Goal: Task Accomplishment & Management: Manage account settings

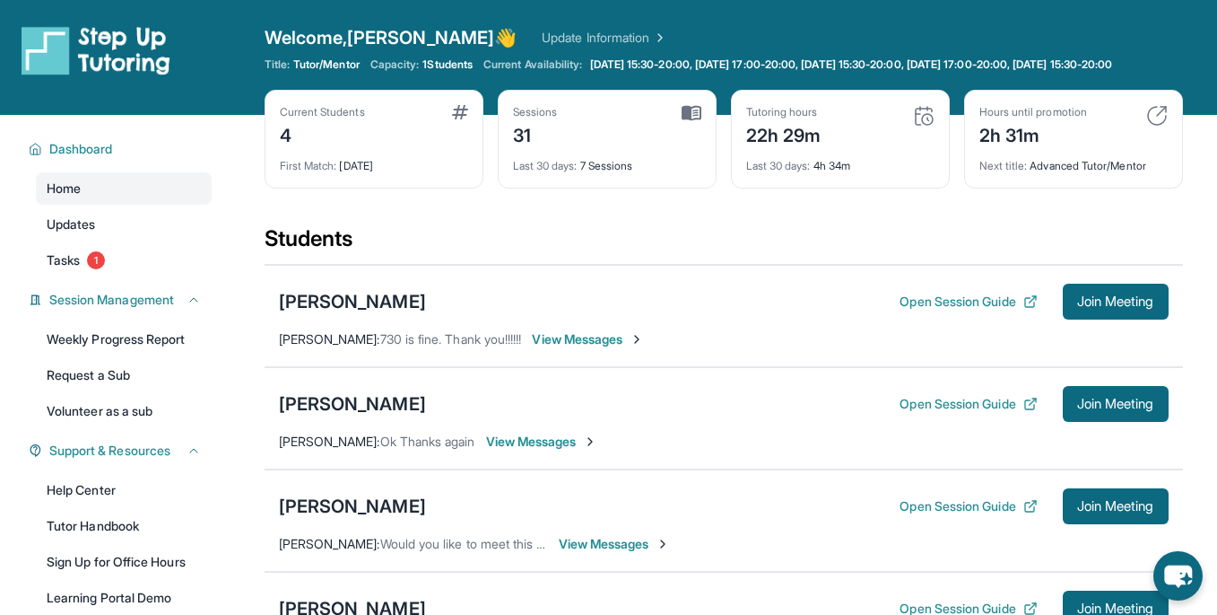
click at [927, 126] on img at bounding box center [924, 116] width 22 height 22
click at [800, 135] on div "22h 29m" at bounding box center [783, 133] width 75 height 29
click at [785, 172] on span "Last 30 days :" at bounding box center [778, 165] width 65 height 13
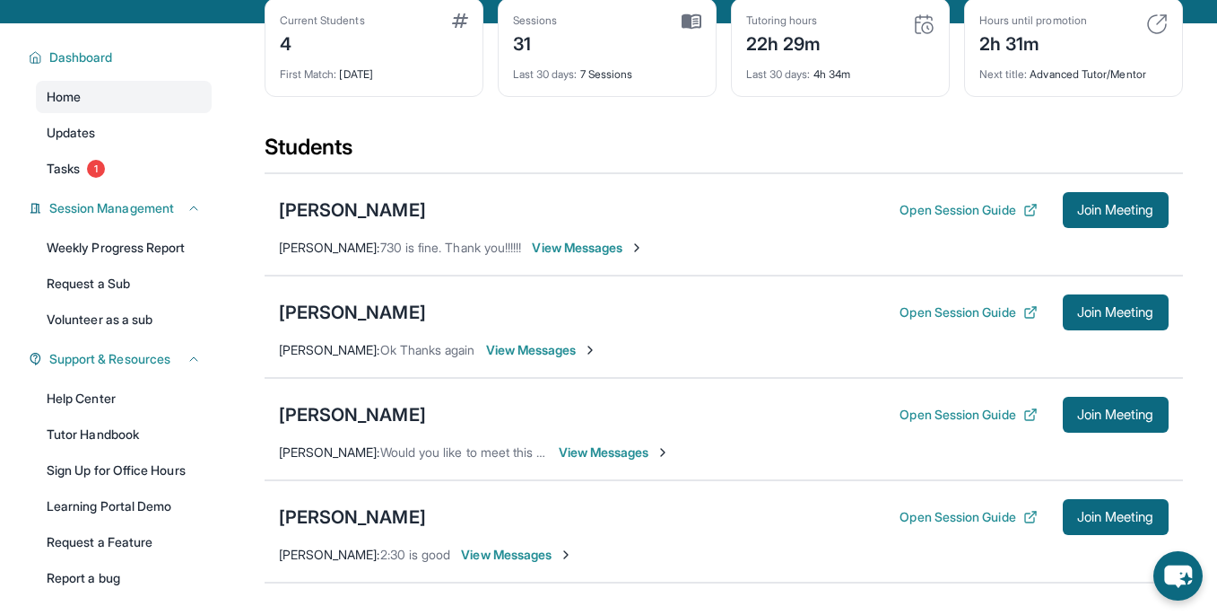
scroll to position [93, 0]
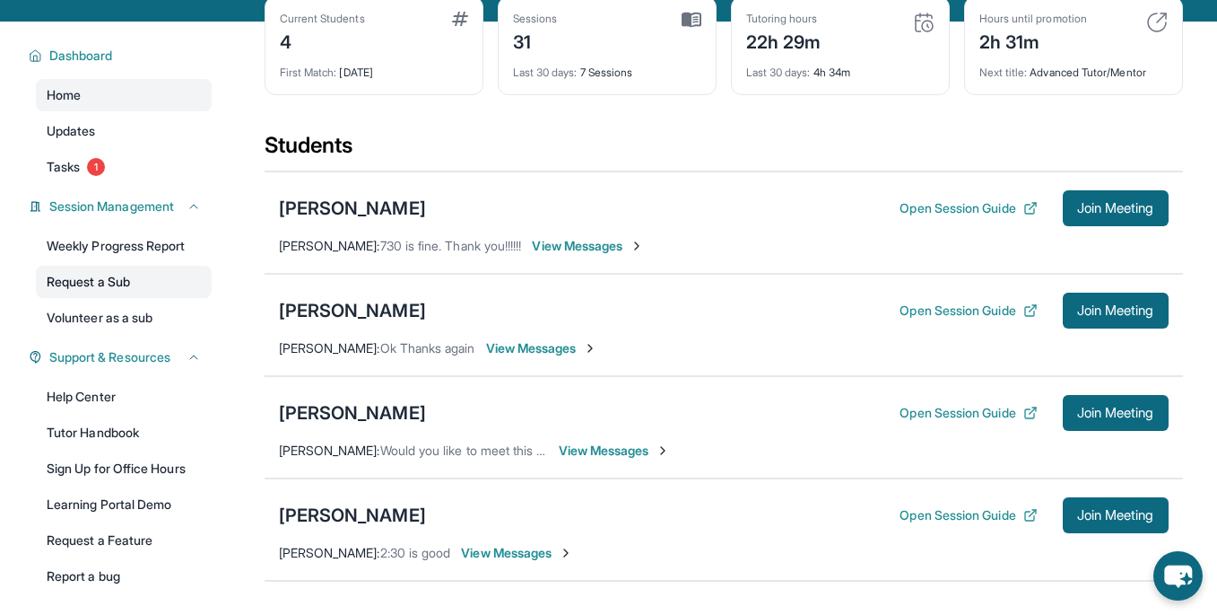
click at [96, 294] on link "Request a Sub" at bounding box center [124, 282] width 176 height 32
click at [128, 324] on link "Volunteer as a sub" at bounding box center [124, 317] width 176 height 32
click at [200, 173] on link "Tasks 1" at bounding box center [124, 167] width 176 height 32
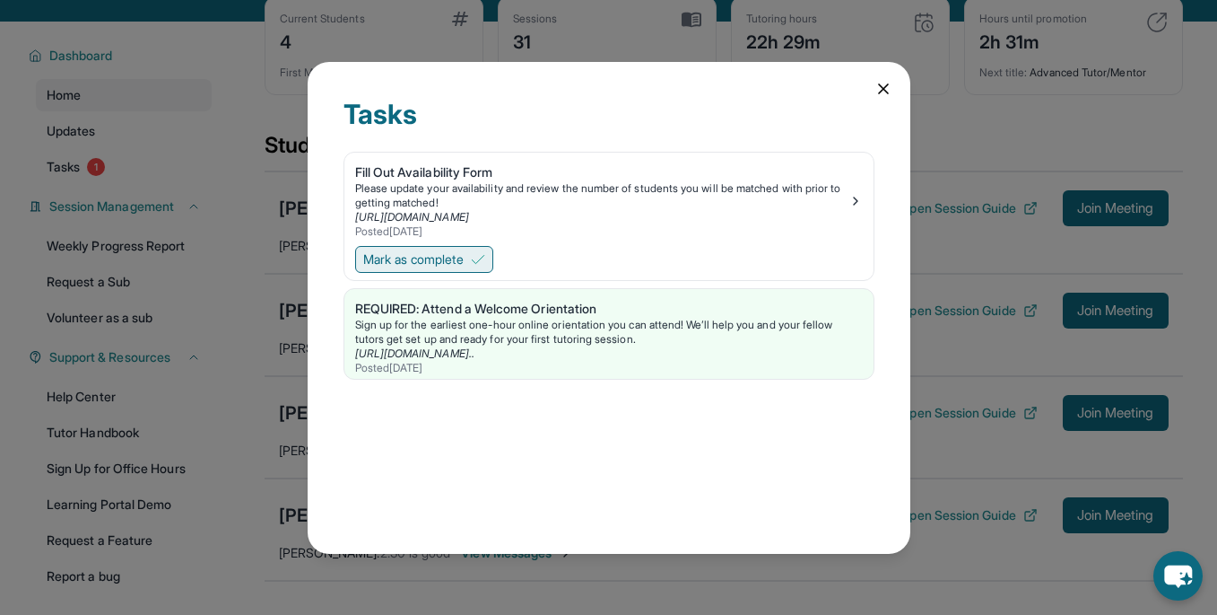
click at [447, 248] on button "Mark as complete" at bounding box center [424, 259] width 138 height 27
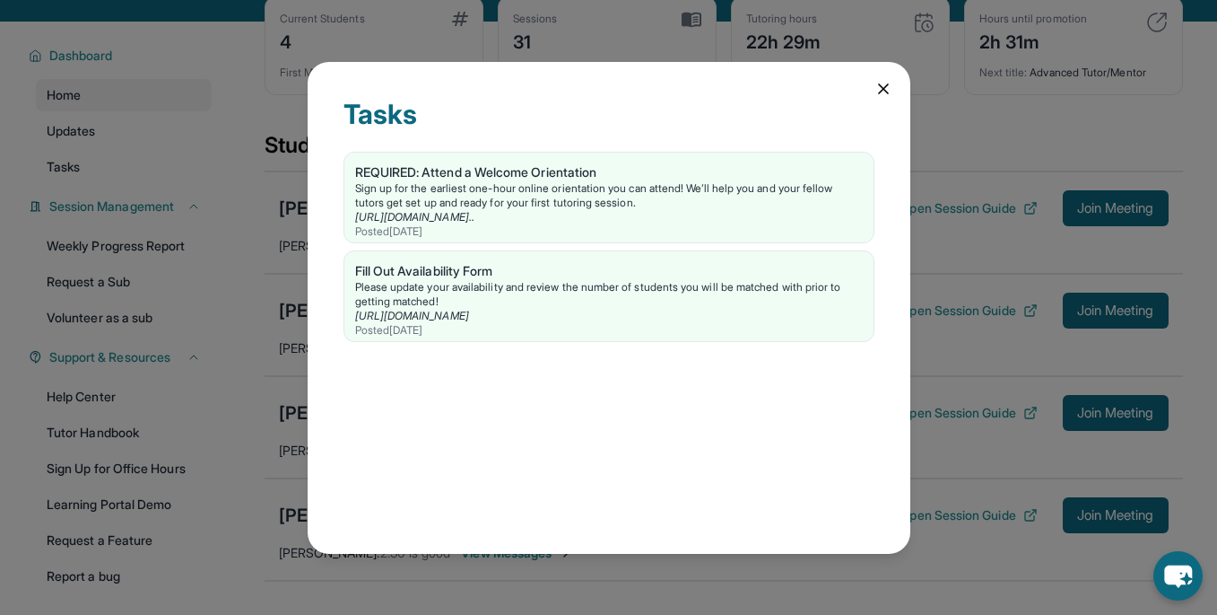
click at [880, 92] on icon at bounding box center [884, 89] width 18 height 18
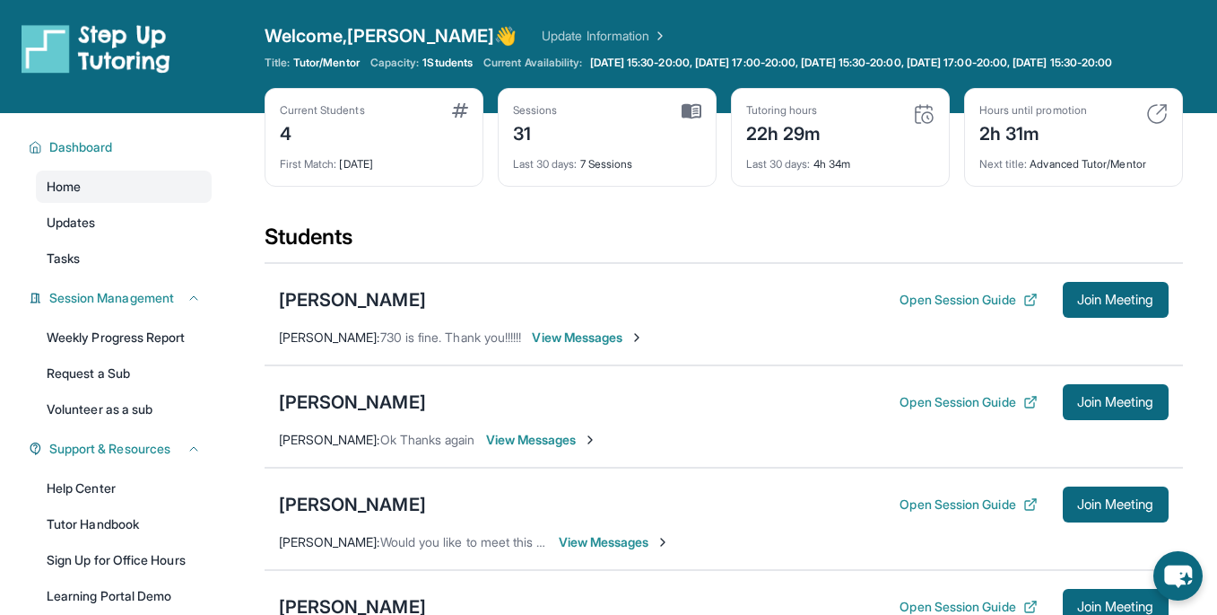
scroll to position [0, 0]
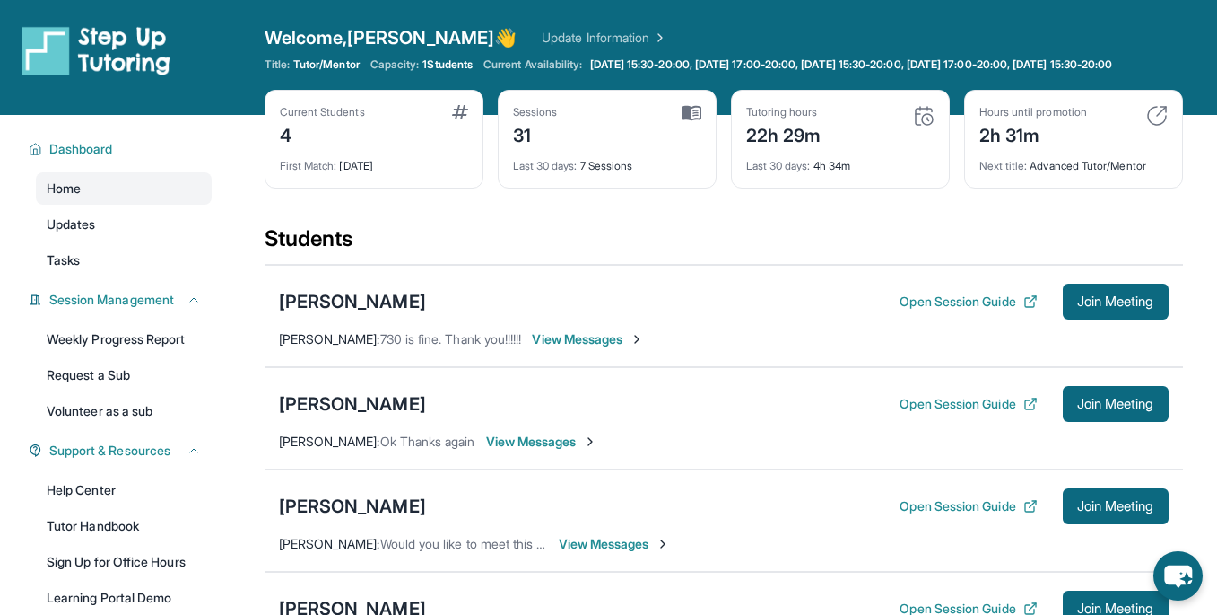
click at [1159, 126] on img at bounding box center [1158, 116] width 22 height 22
click at [926, 107] on div "Tutoring hours 22h 29m Last 30 days : 4h 34m" at bounding box center [840, 139] width 219 height 99
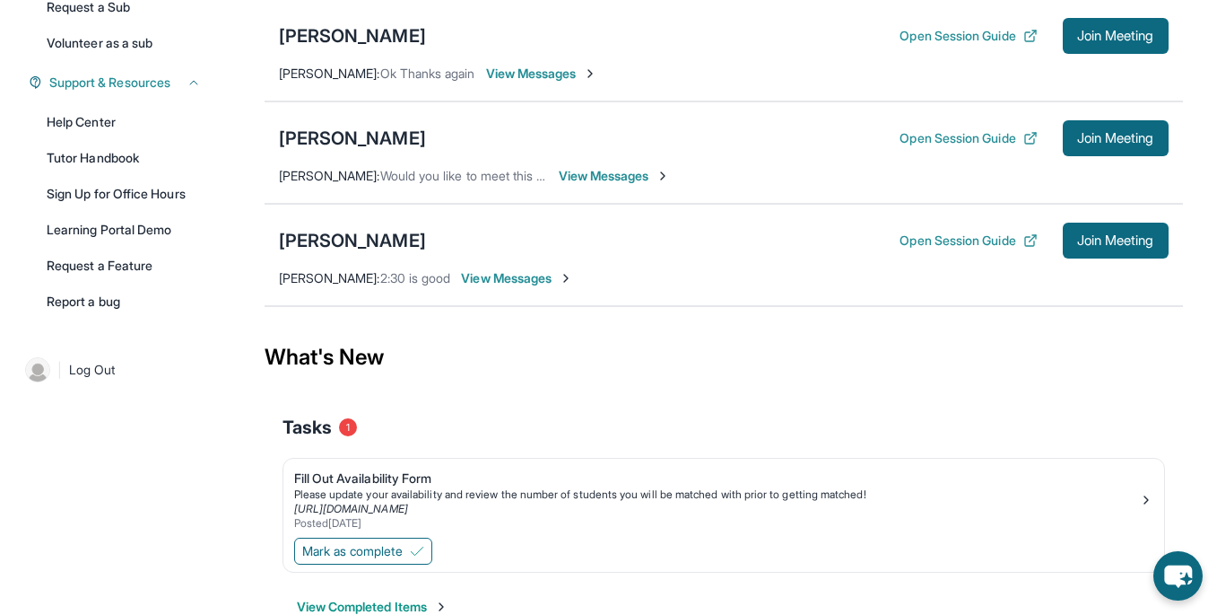
scroll to position [426, 0]
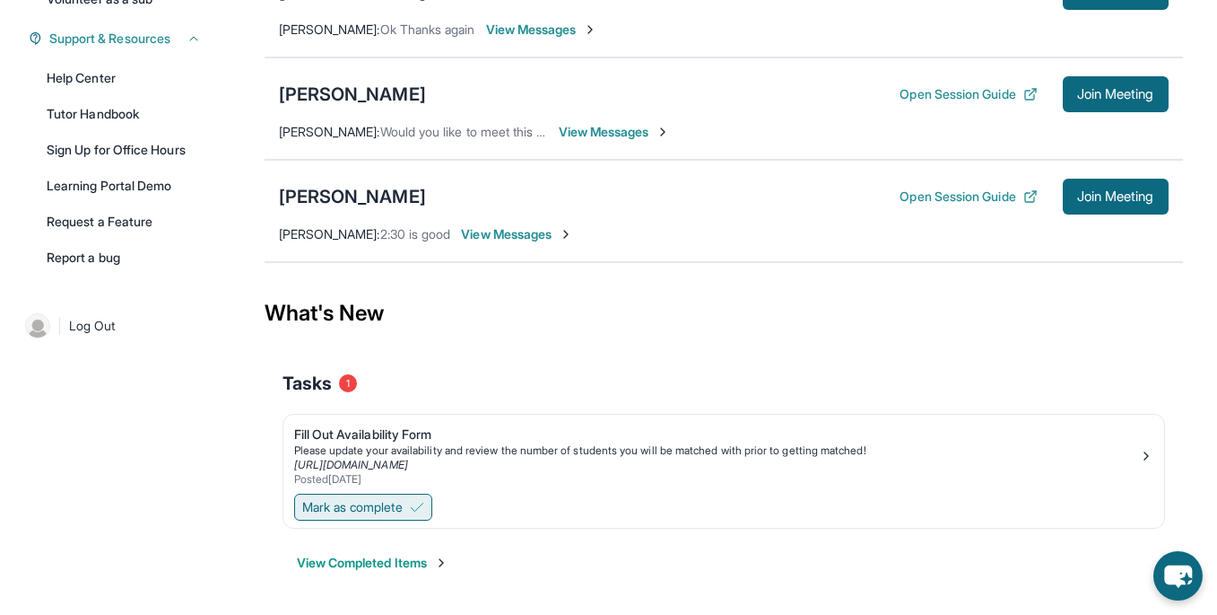
click at [412, 496] on button "Mark as complete" at bounding box center [363, 506] width 138 height 27
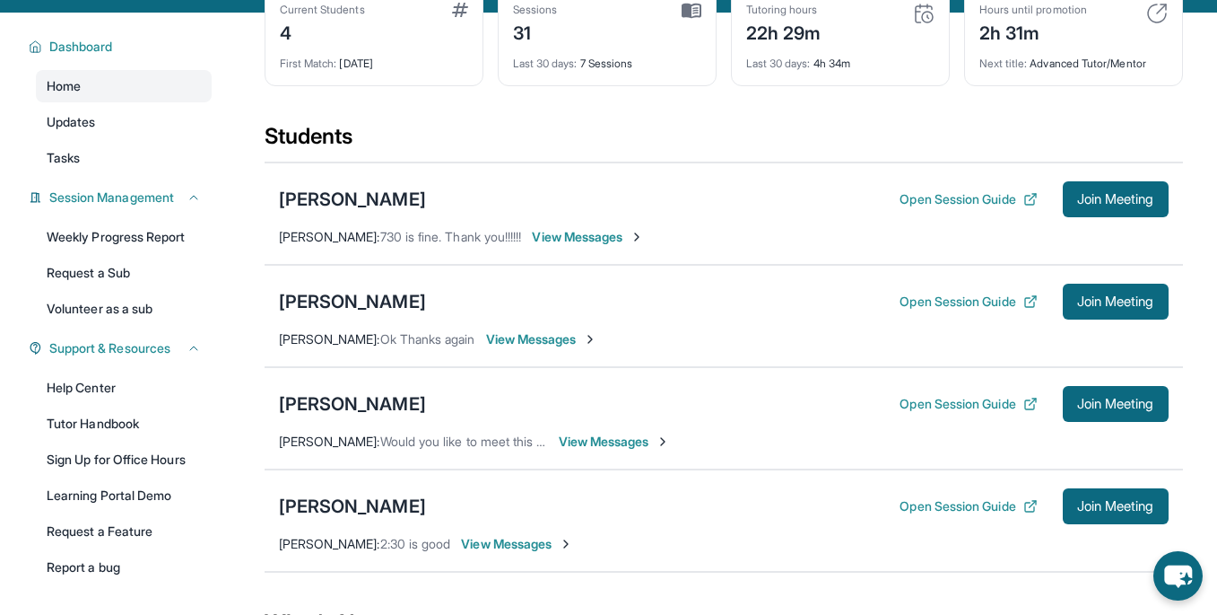
scroll to position [100, 0]
